Goal: Task Accomplishment & Management: Manage account settings

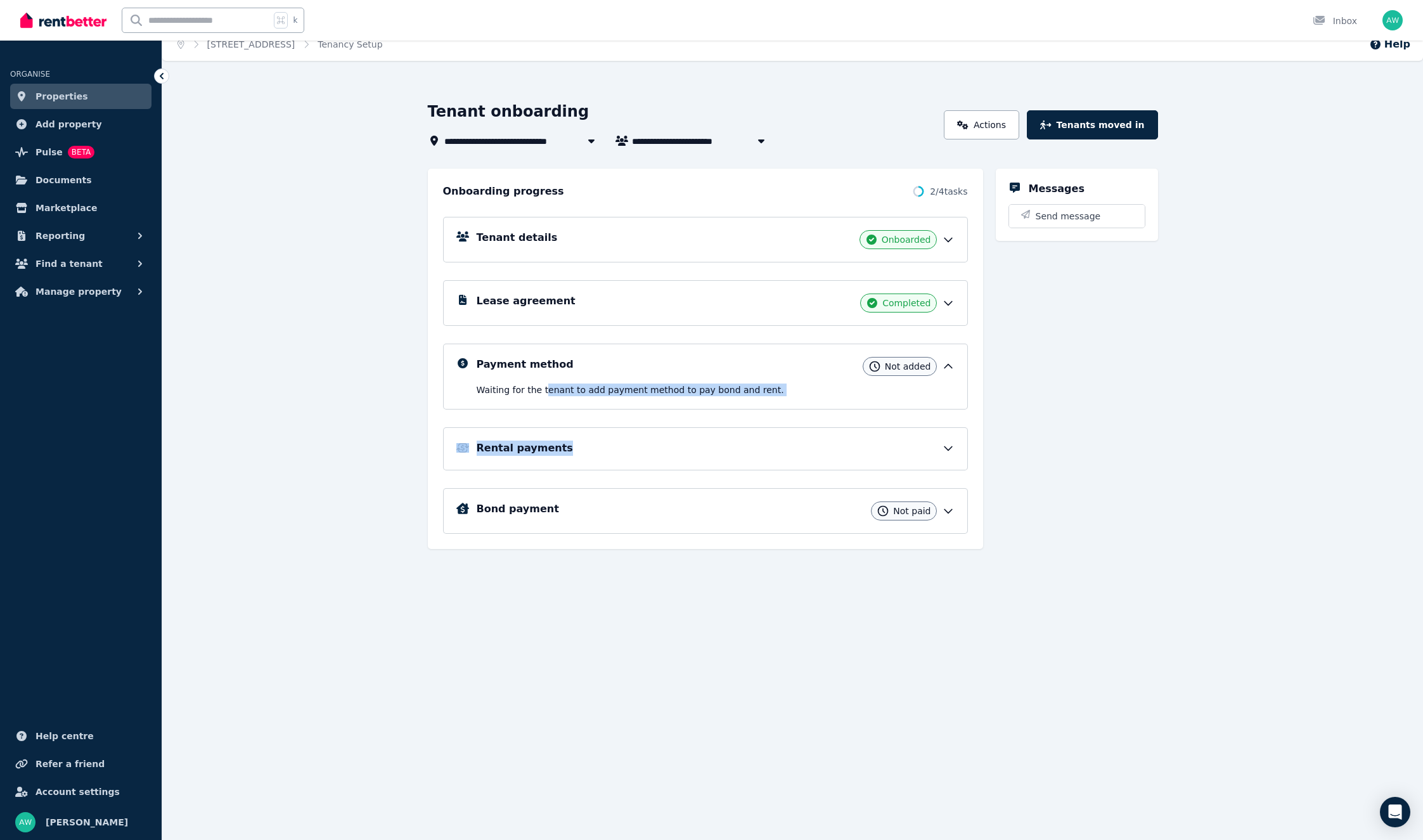
drag, startPoint x: 555, startPoint y: 389, endPoint x: 900, endPoint y: 452, distance: 350.7
click at [890, 454] on div "Tenant details Onboarded Lease agreement Completed Payment method Not added Wai…" at bounding box center [705, 367] width 524 height 334
click at [946, 446] on icon at bounding box center [948, 447] width 12 height 12
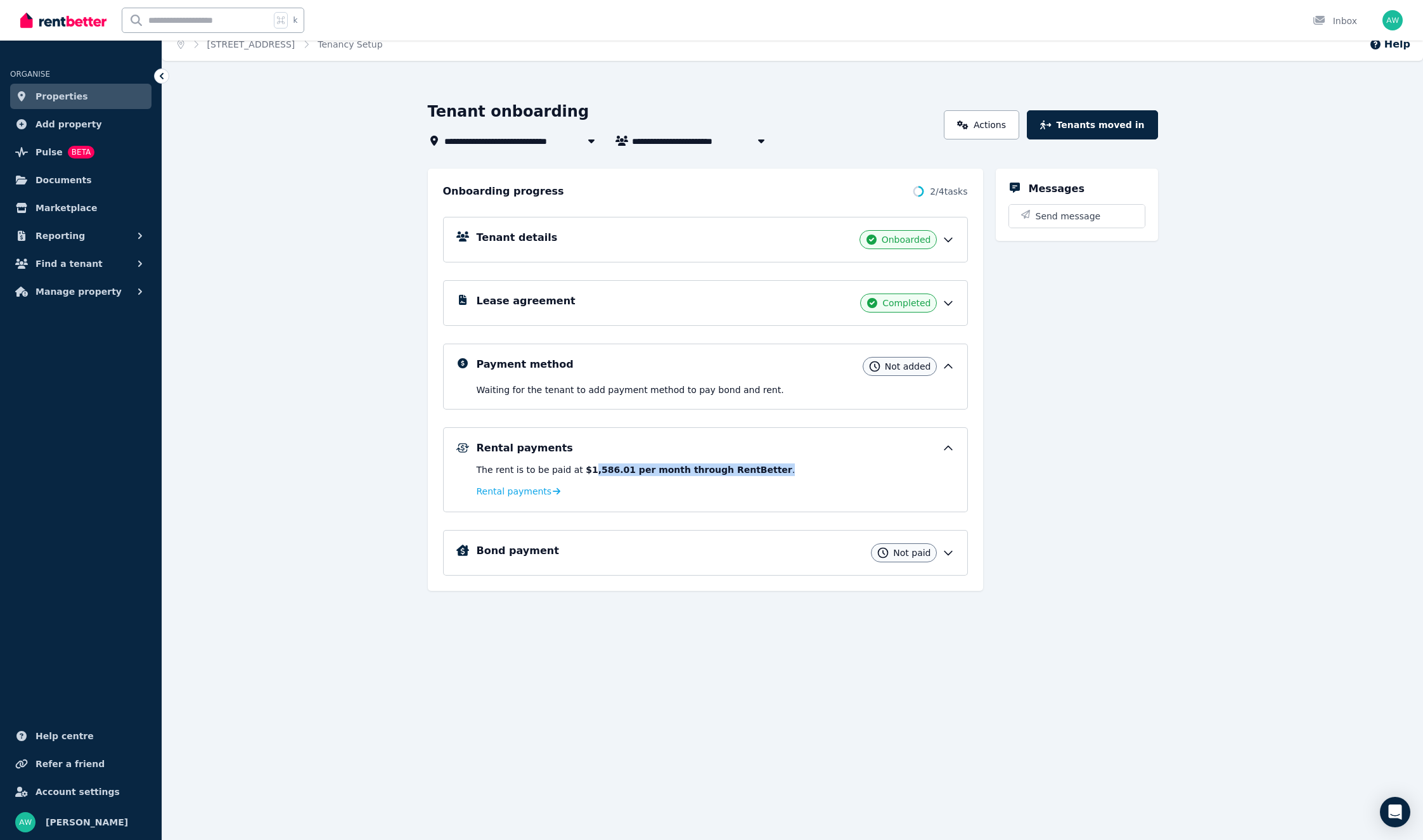
drag, startPoint x: 608, startPoint y: 468, endPoint x: 793, endPoint y: 473, distance: 185.1
click at [794, 473] on div "The rent is to be paid at $1,586.01 per month through RentBetter . Rental payme…" at bounding box center [715, 481] width 478 height 36
click at [677, 548] on div "Bond payment Not paid" at bounding box center [715, 553] width 478 height 19
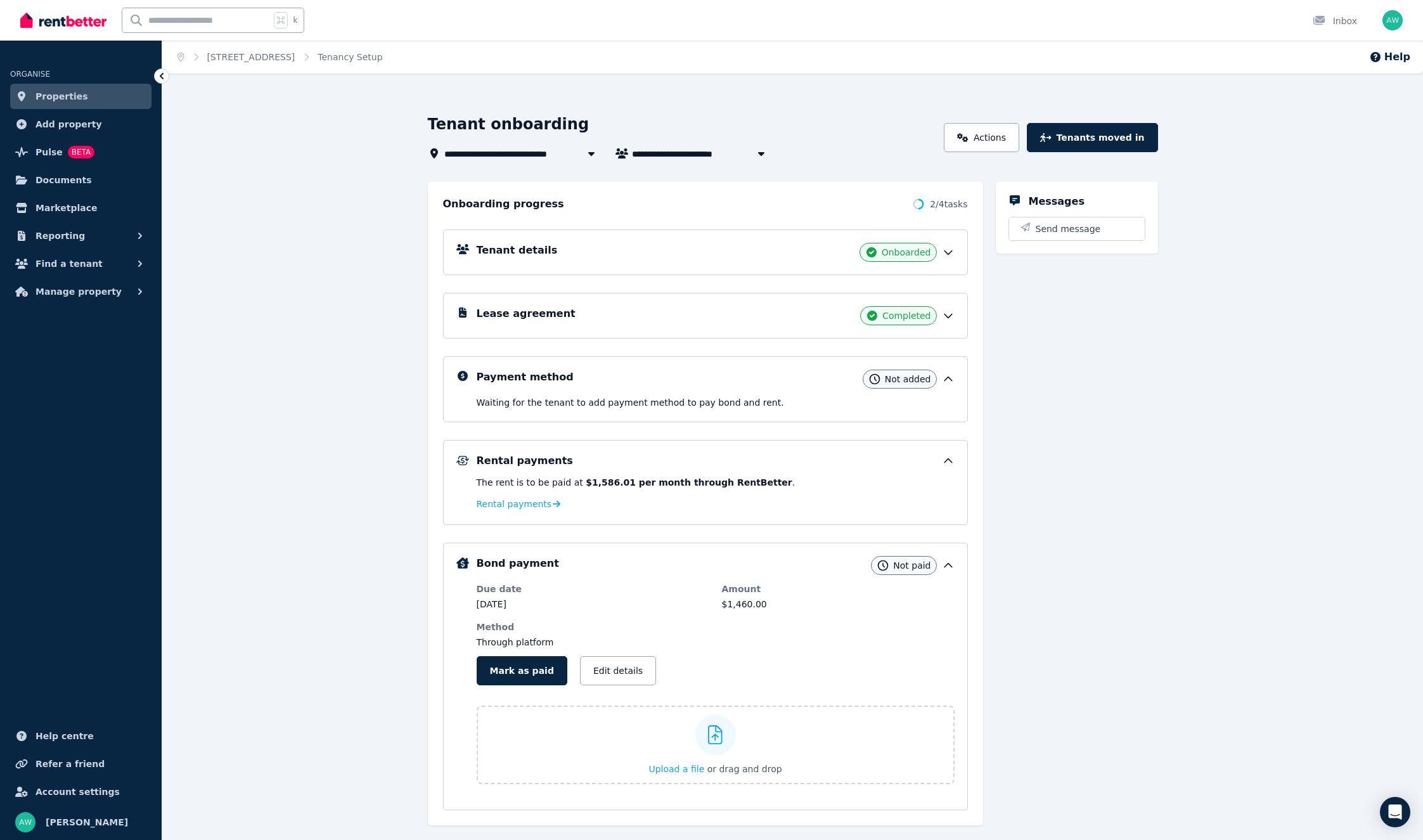
click at [499, 126] on h1 "Tenant onboarding" at bounding box center [508, 124] width 162 height 20
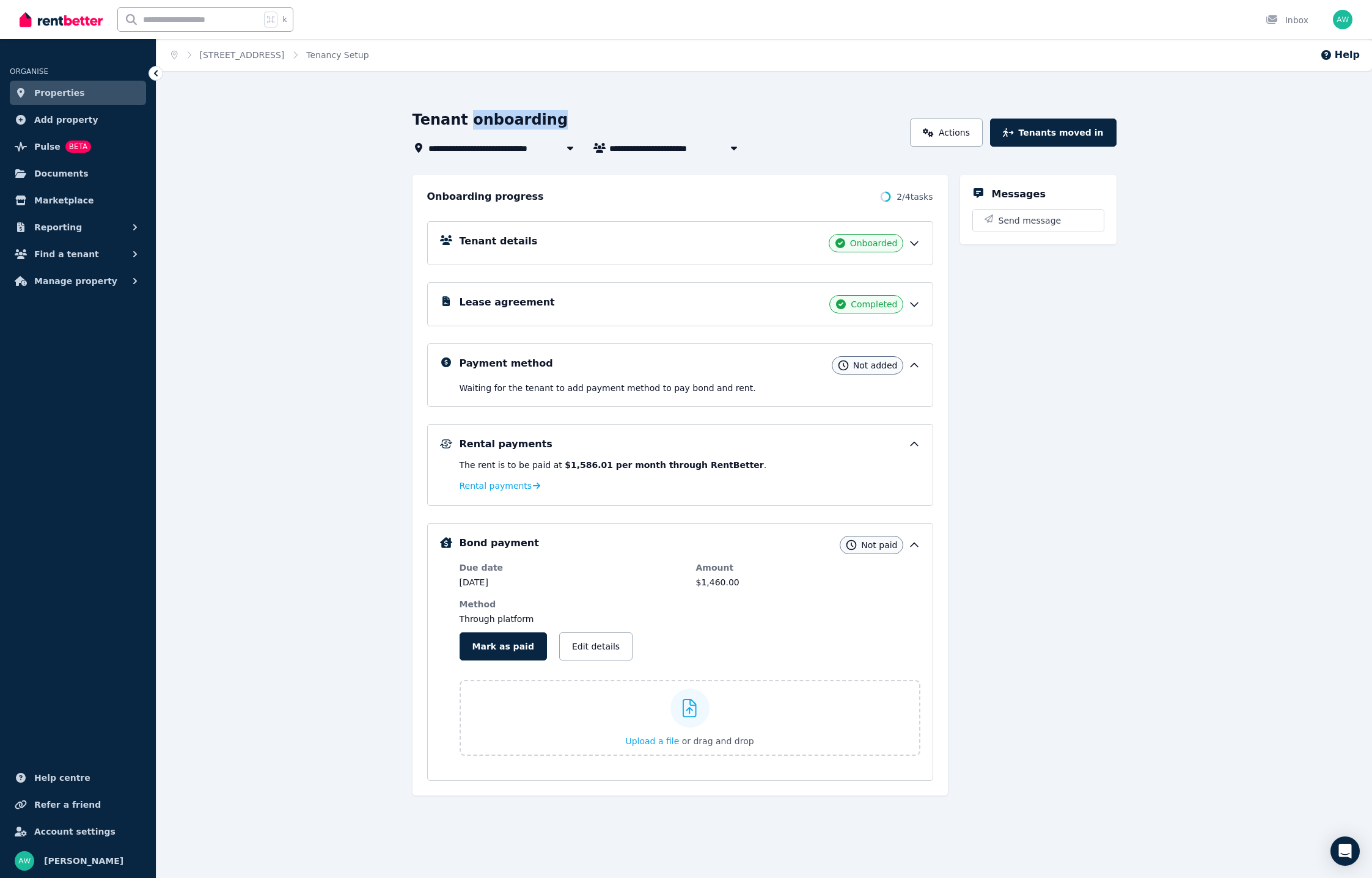
click at [70, 16] on img at bounding box center [60, 19] width 83 height 18
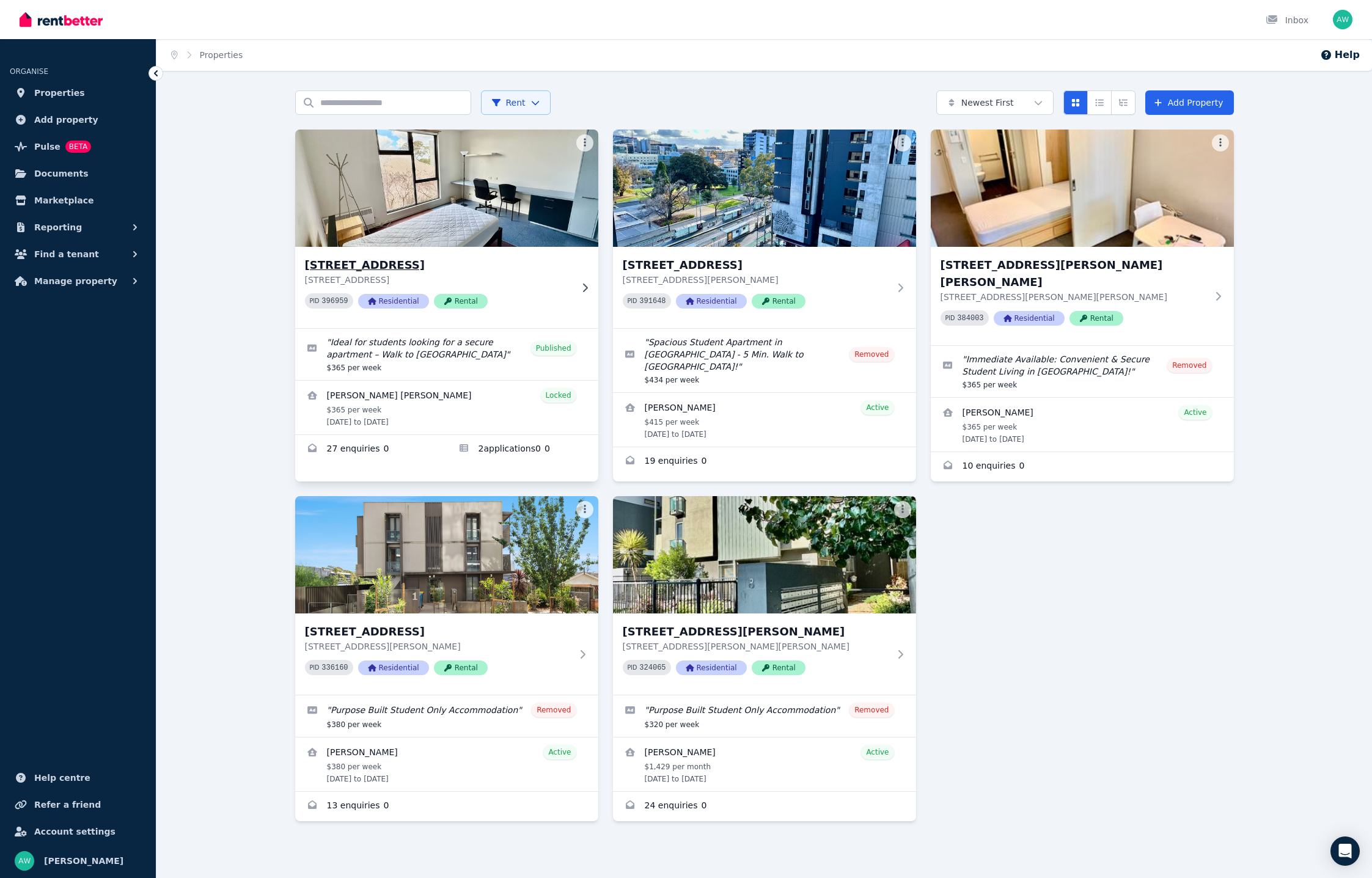
click at [516, 288] on div "203/60 Waverley Rd, Malvern East 203/60 Waverley Rd, Malvern East VIC 3145 PID …" at bounding box center [438, 288] width 266 height 62
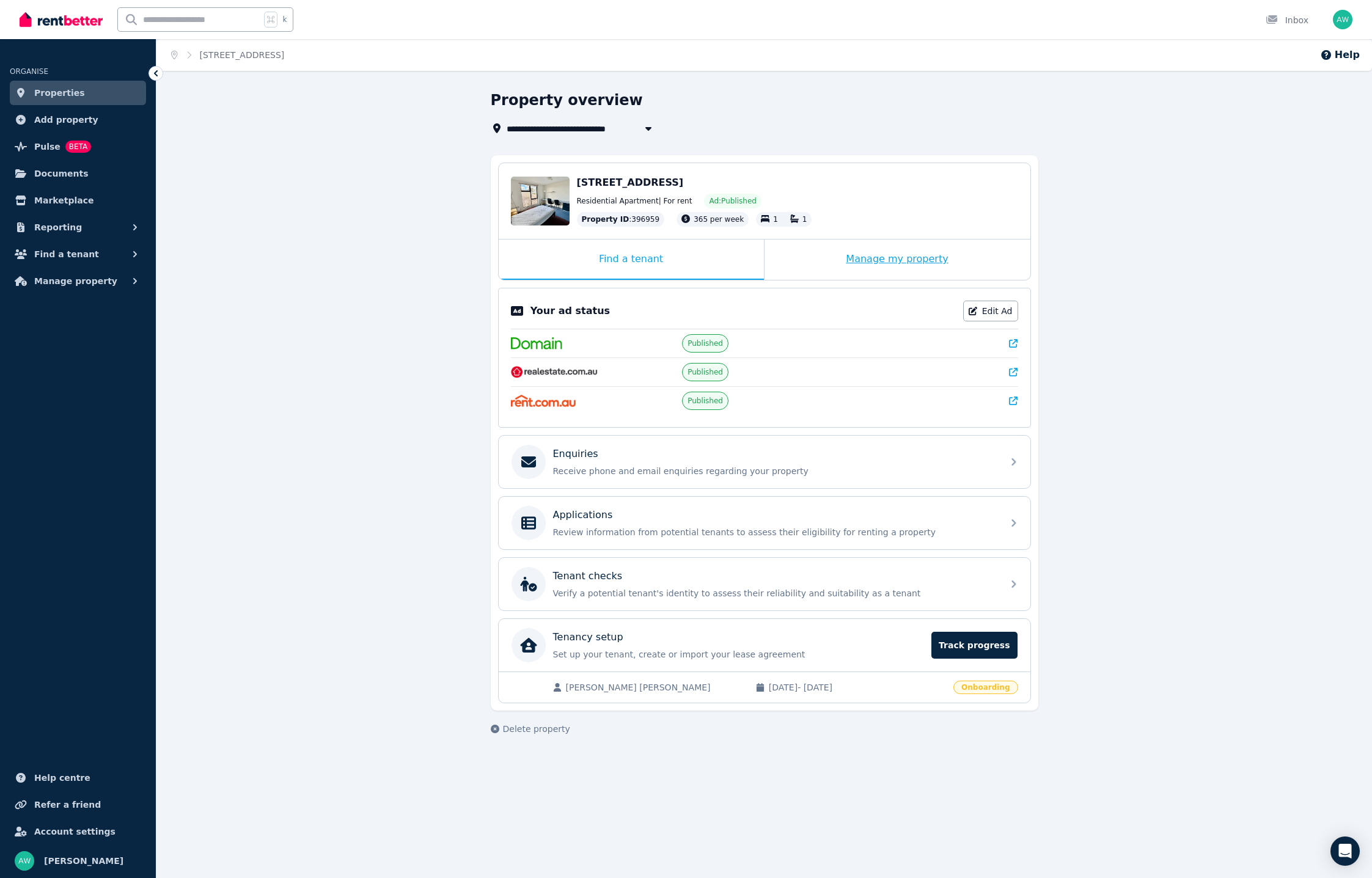
click at [942, 260] on div "Manage my property" at bounding box center [897, 260] width 266 height 40
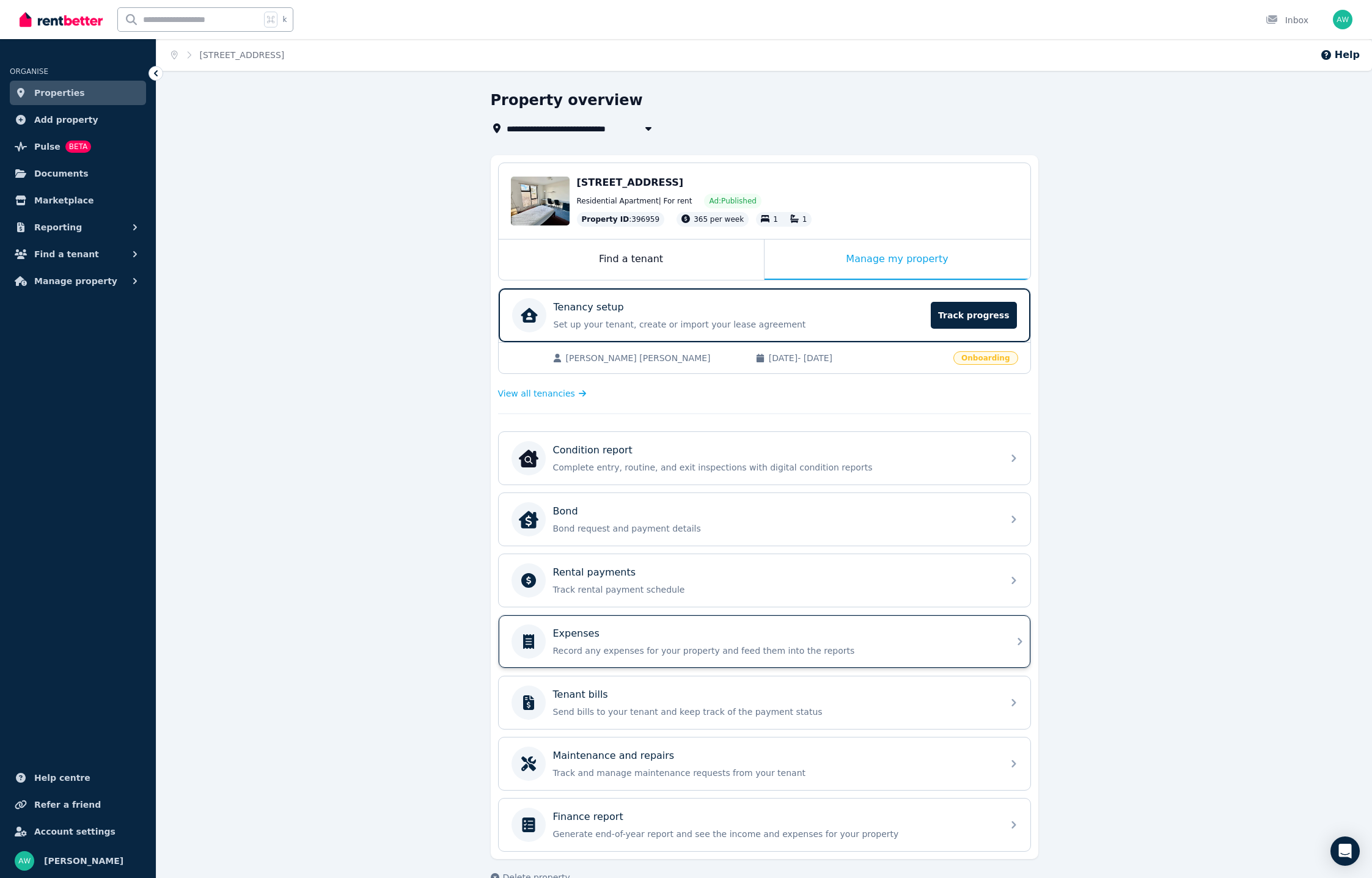
click at [595, 636] on div "Expenses Record any expenses for your property and feed them into the reports" at bounding box center [774, 641] width 443 height 31
